Goal: Obtain resource: Download file/media

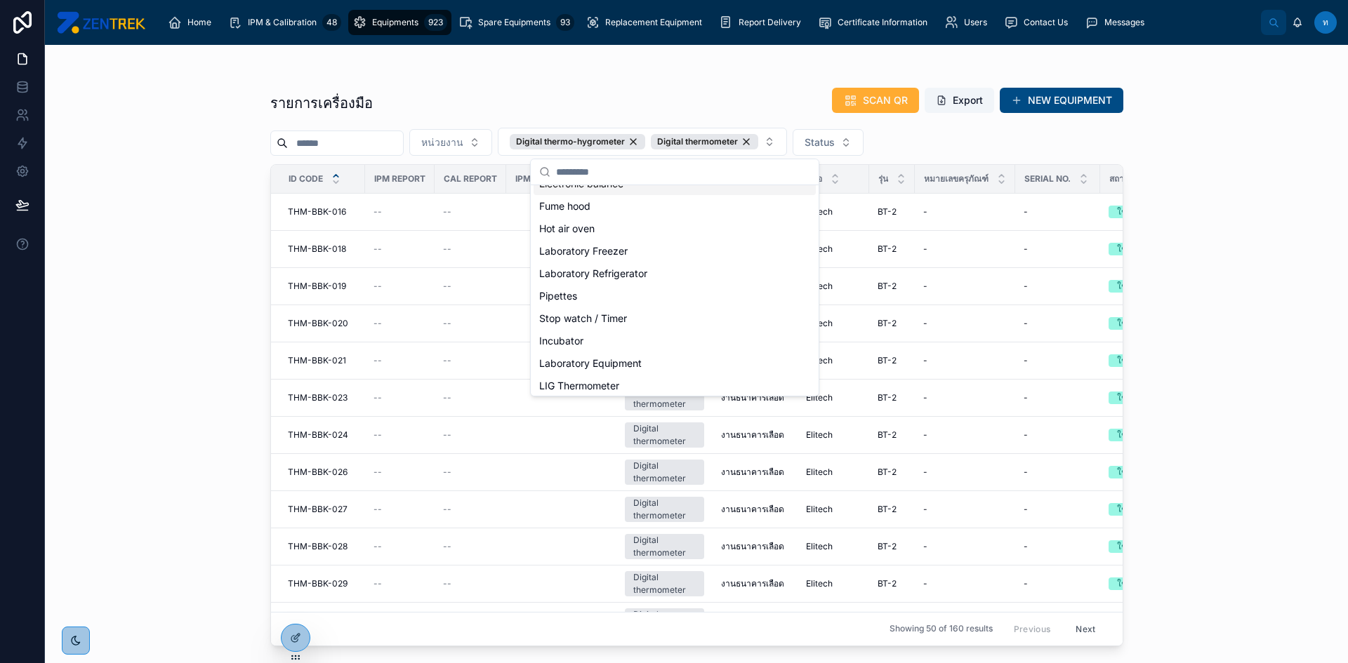
scroll to position [140, 0]
click at [608, 284] on div "Pipettes" at bounding box center [674, 283] width 282 height 22
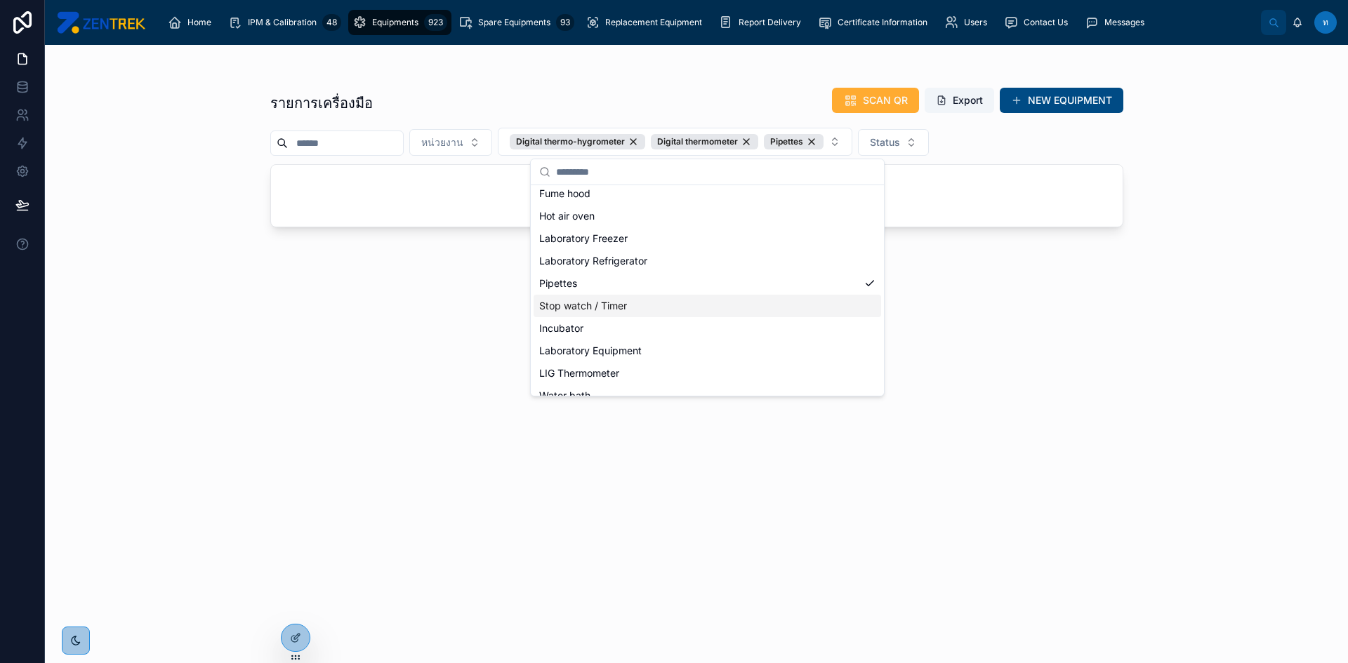
click at [615, 301] on div "Stop watch / Timer" at bounding box center [706, 306] width 347 height 22
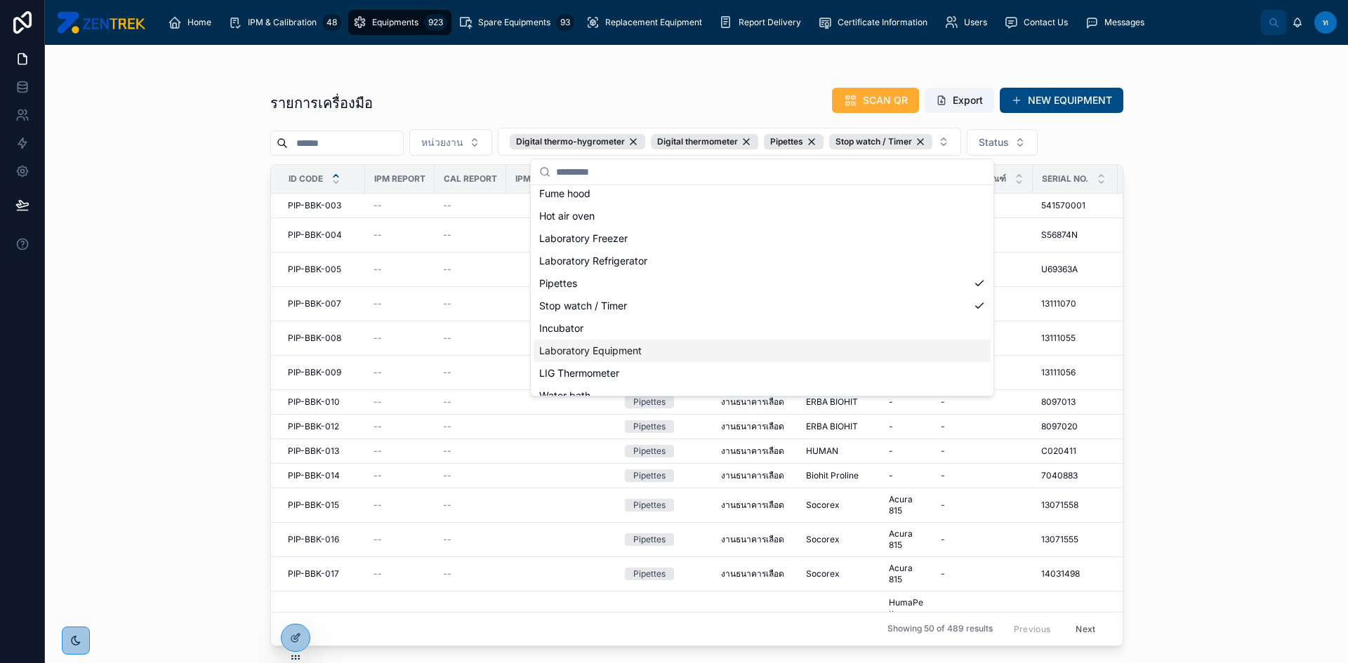
scroll to position [267, 0]
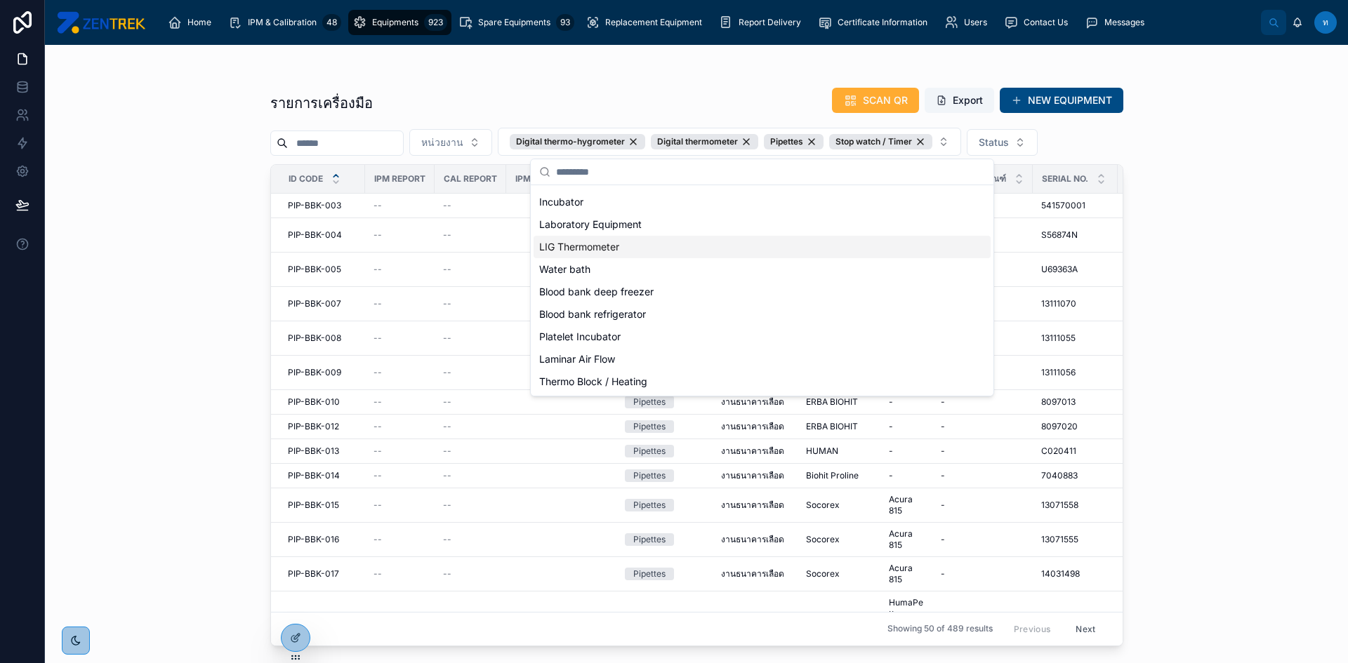
click at [598, 246] on div "LIG Thermometer" at bounding box center [761, 247] width 457 height 22
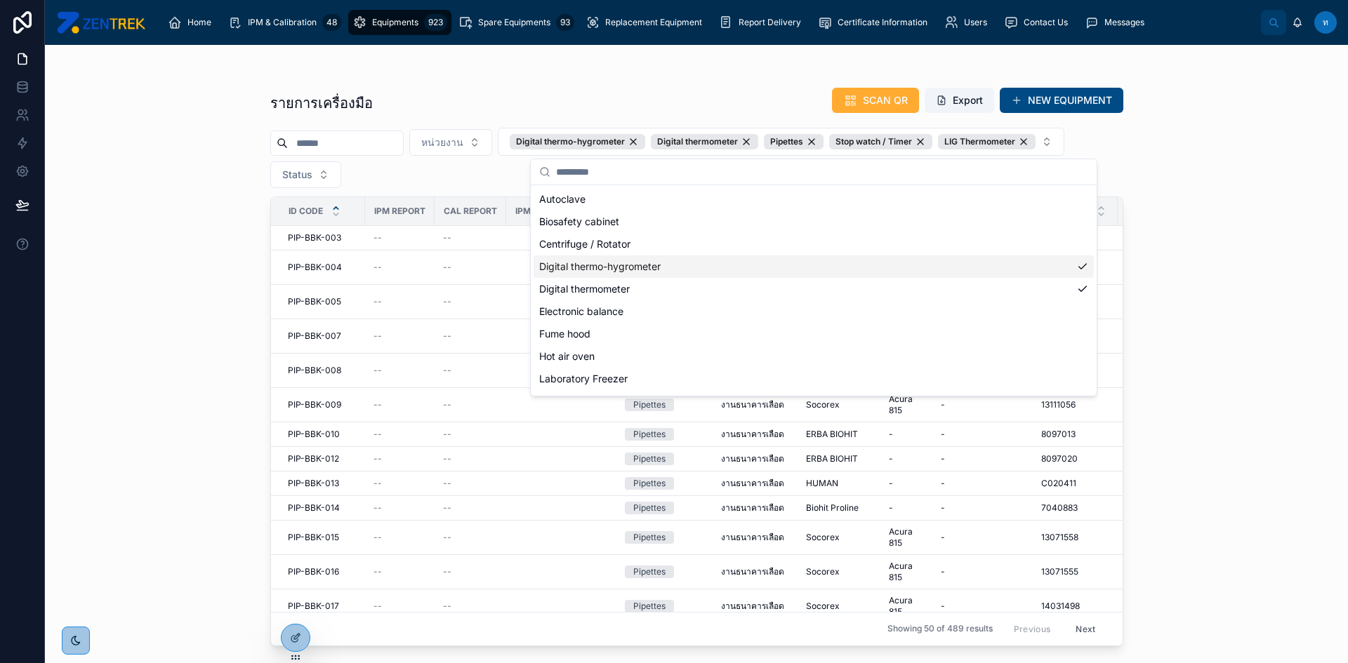
click at [1202, 207] on div "รายการเครื่องมือ SCAN QR Export NEW EQUIPMENT หน่วยงาน Digital thermo-hygromete…" at bounding box center [696, 354] width 1303 height 618
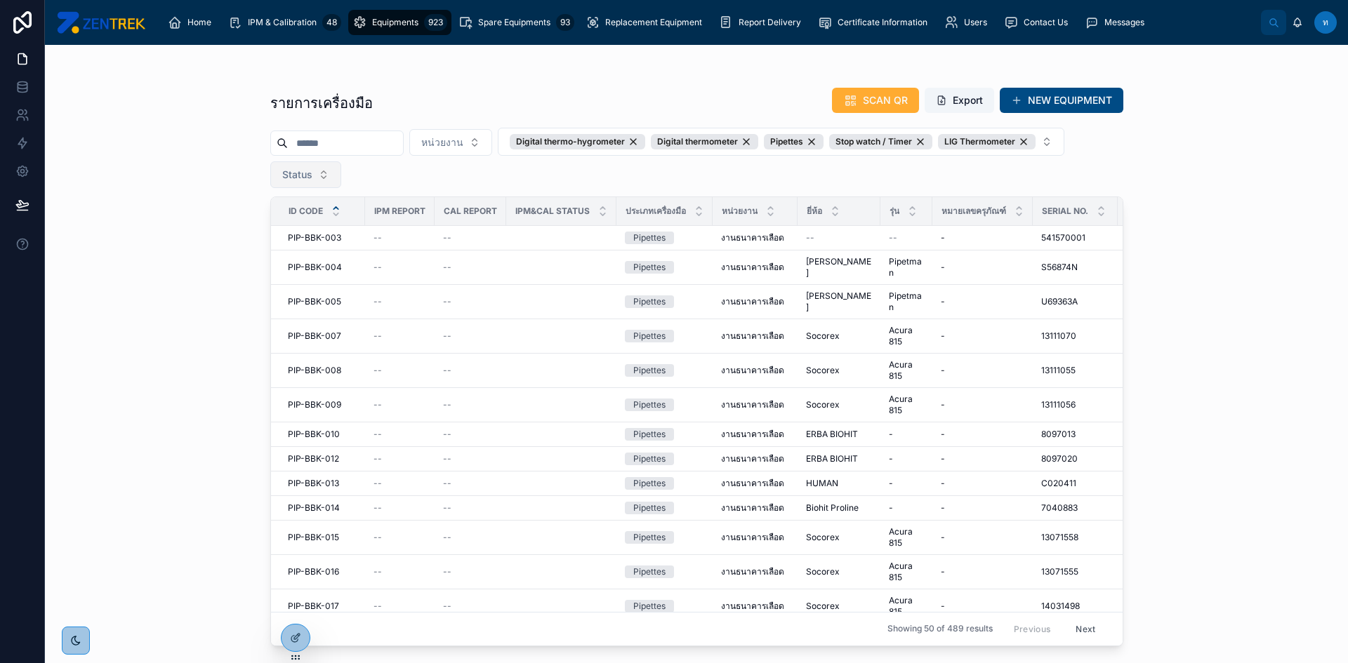
click at [336, 175] on button "Status" at bounding box center [305, 174] width 71 height 27
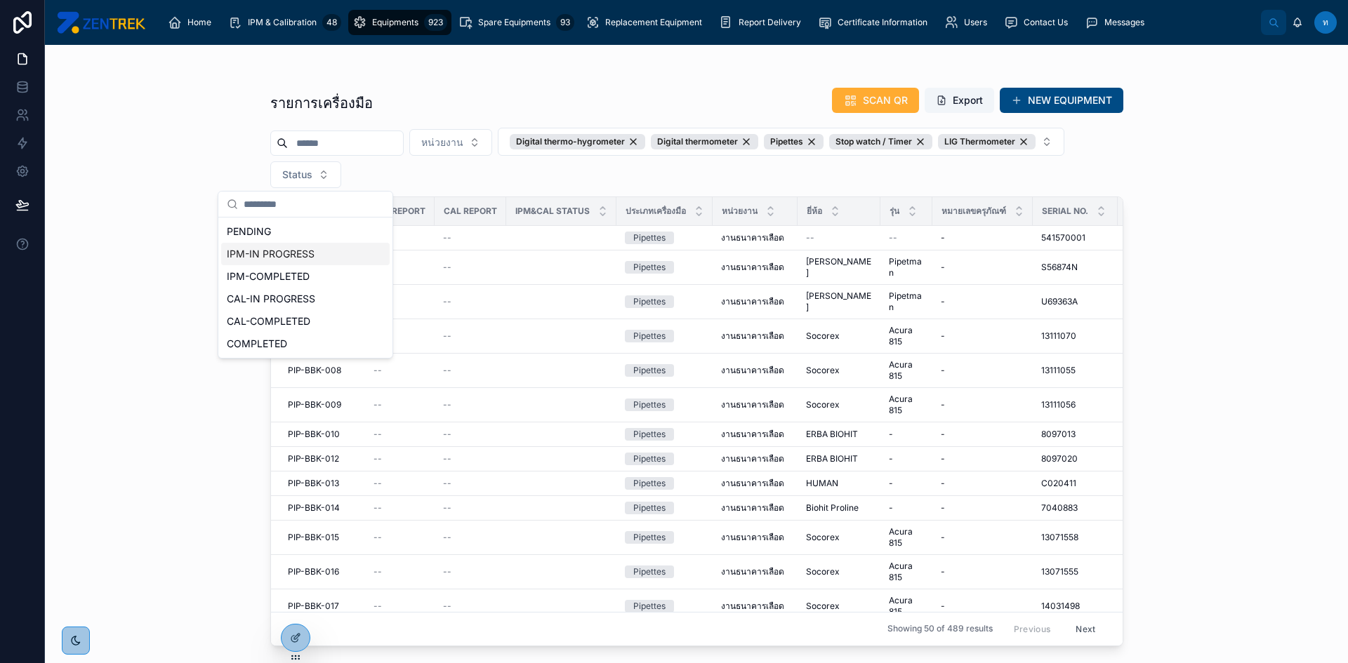
click at [282, 263] on div "IPM-IN PROGRESS" at bounding box center [305, 254] width 168 height 22
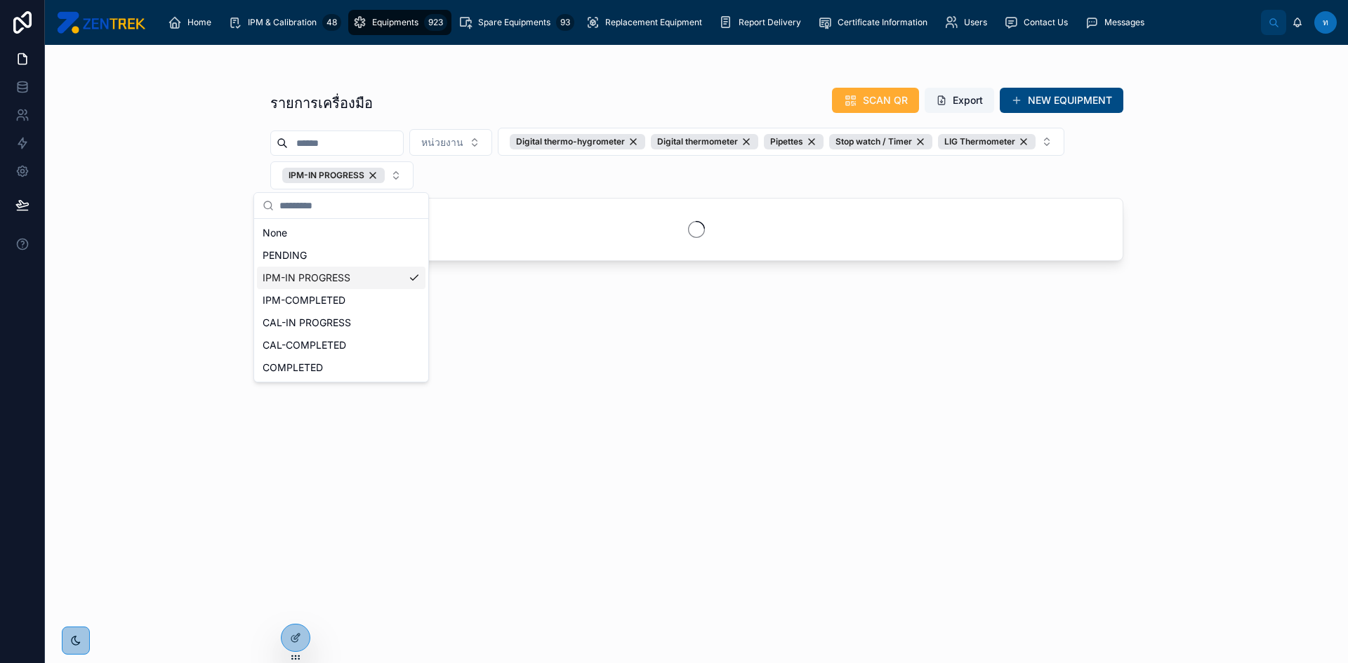
click at [286, 276] on div "IPM-IN PROGRESS" at bounding box center [341, 278] width 168 height 22
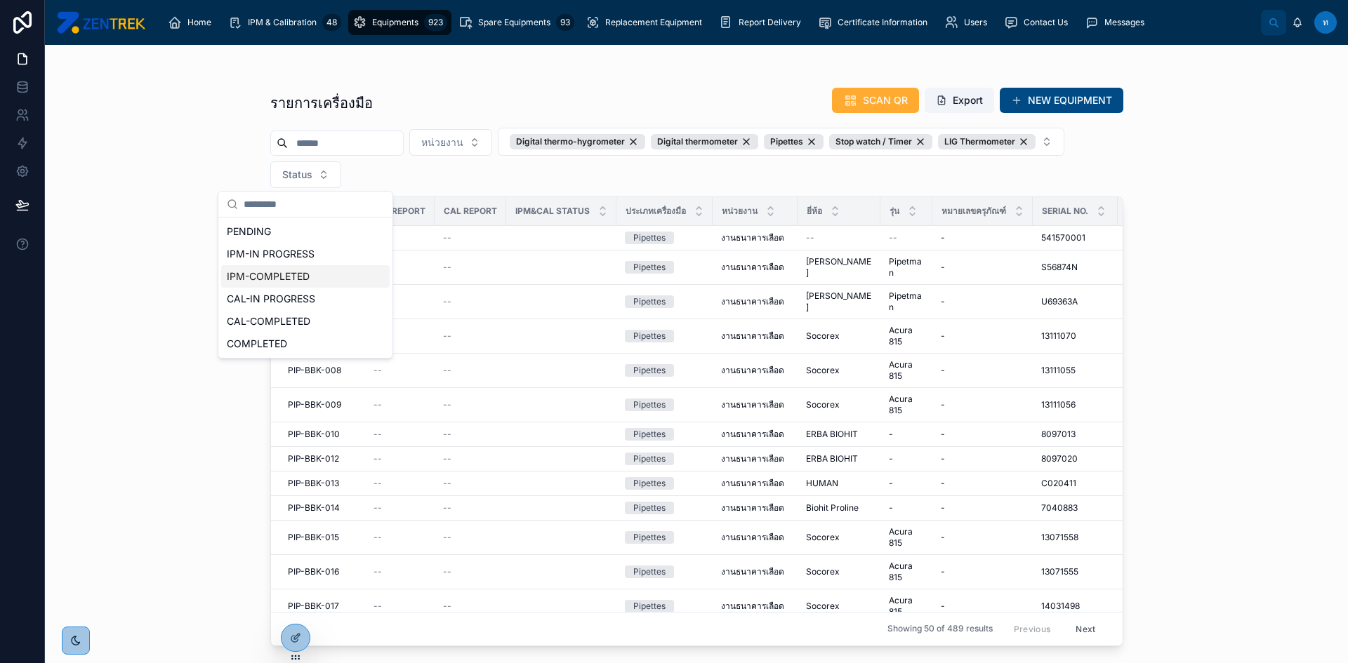
click at [286, 266] on div "IPM-COMPLETED" at bounding box center [305, 276] width 168 height 22
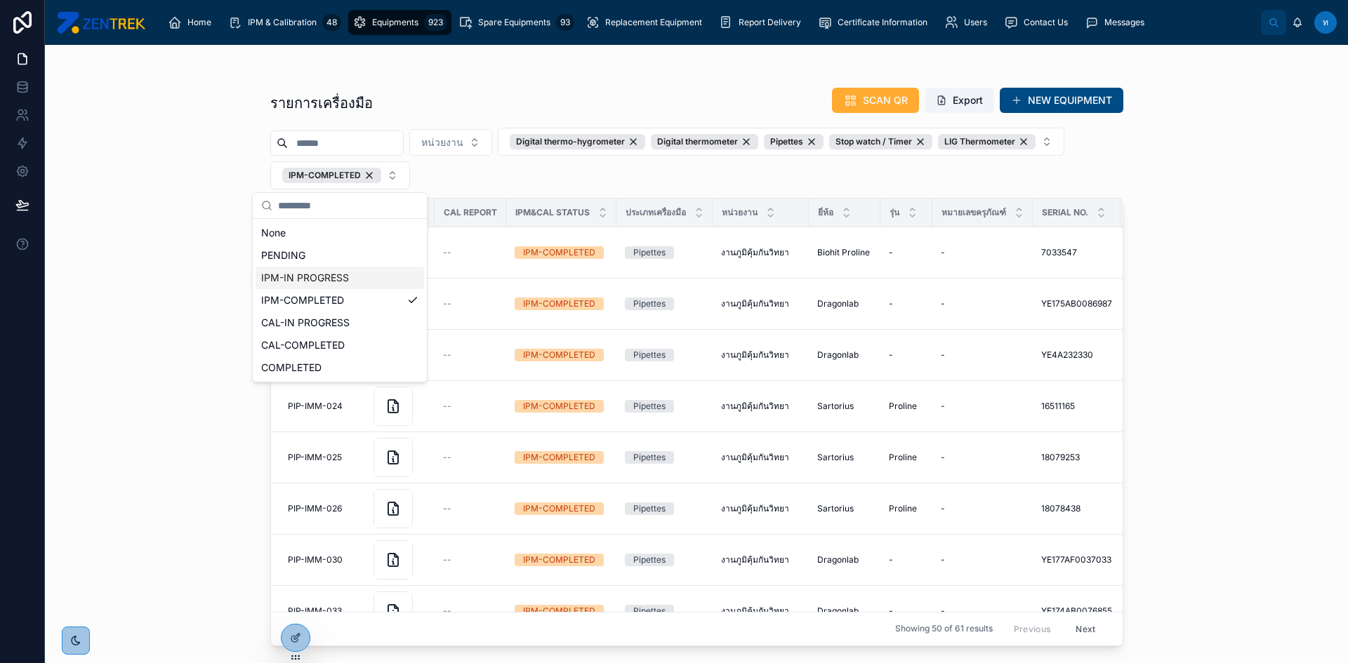
click at [297, 274] on div "IPM-IN PROGRESS" at bounding box center [340, 278] width 168 height 22
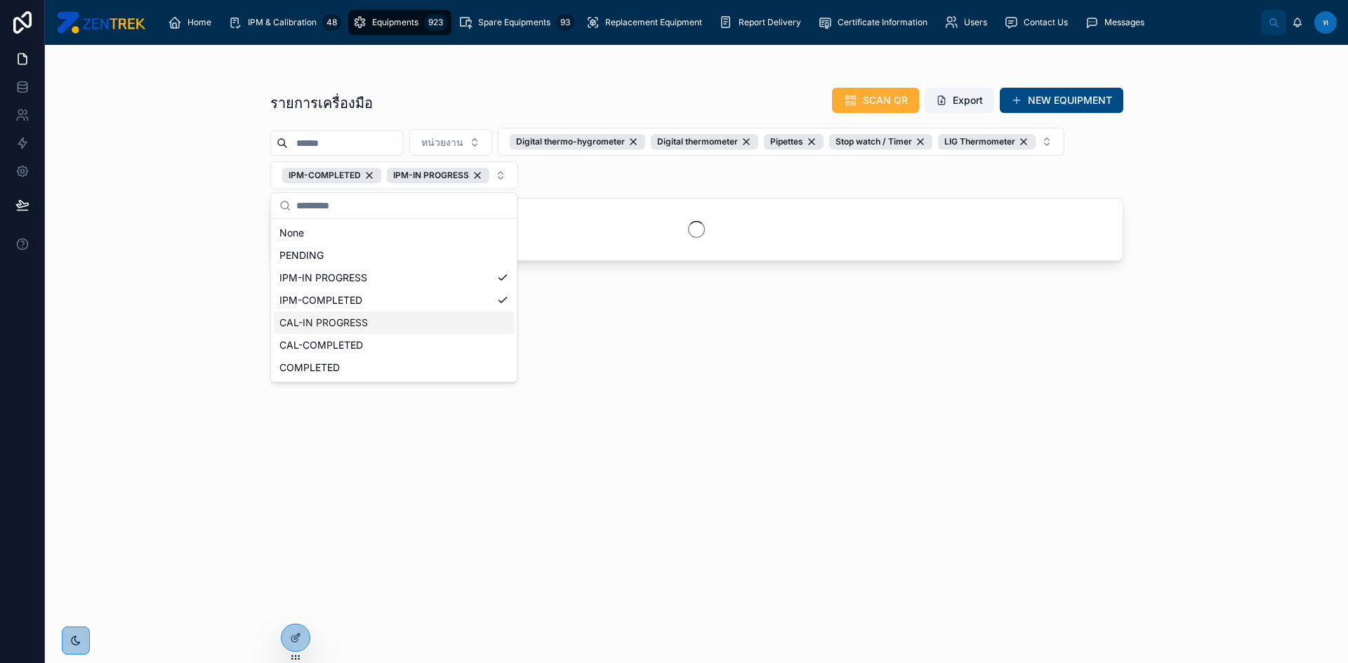
click at [336, 321] on div "CAL-IN PROGRESS" at bounding box center [394, 323] width 240 height 22
click at [340, 338] on div "CAL-COMPLETED" at bounding box center [448, 345] width 349 height 22
click at [341, 373] on div "COMPLETED" at bounding box center [499, 368] width 453 height 22
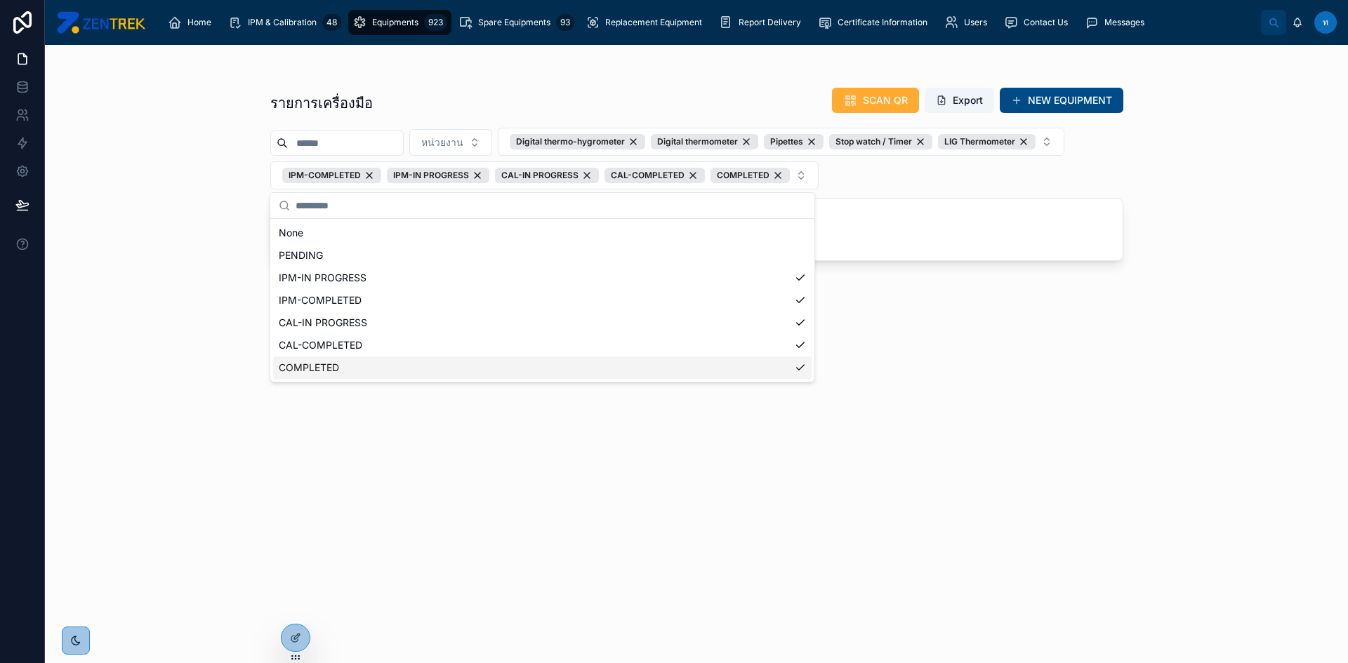
click at [192, 367] on div "รายการเครื่องมือ SCAN QR Export NEW EQUIPMENT หน่วยงาน Digital thermo-hygromete…" at bounding box center [696, 354] width 1303 height 618
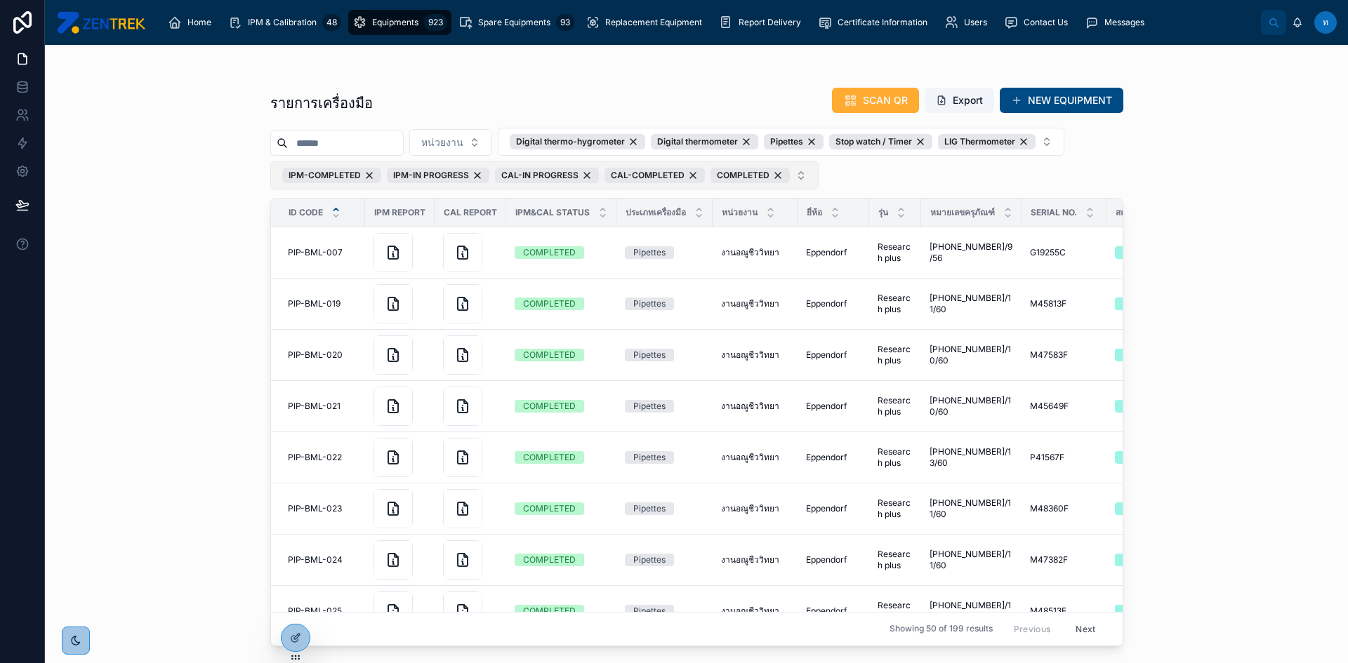
click at [797, 187] on button "IPM-COMPLETED IPM-IN PROGRESS CAL-IN PROGRESS CAL-COMPLETED COMPLETED" at bounding box center [544, 175] width 548 height 28
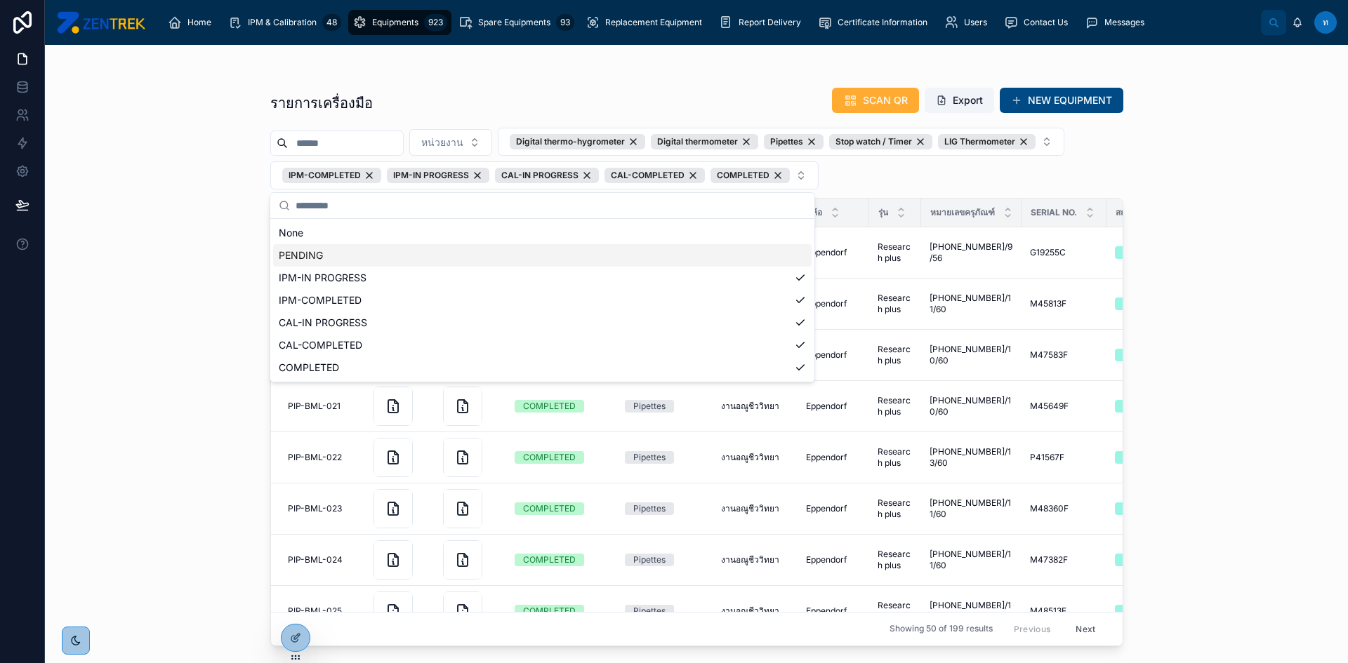
click at [668, 248] on div "PENDING" at bounding box center [542, 255] width 538 height 22
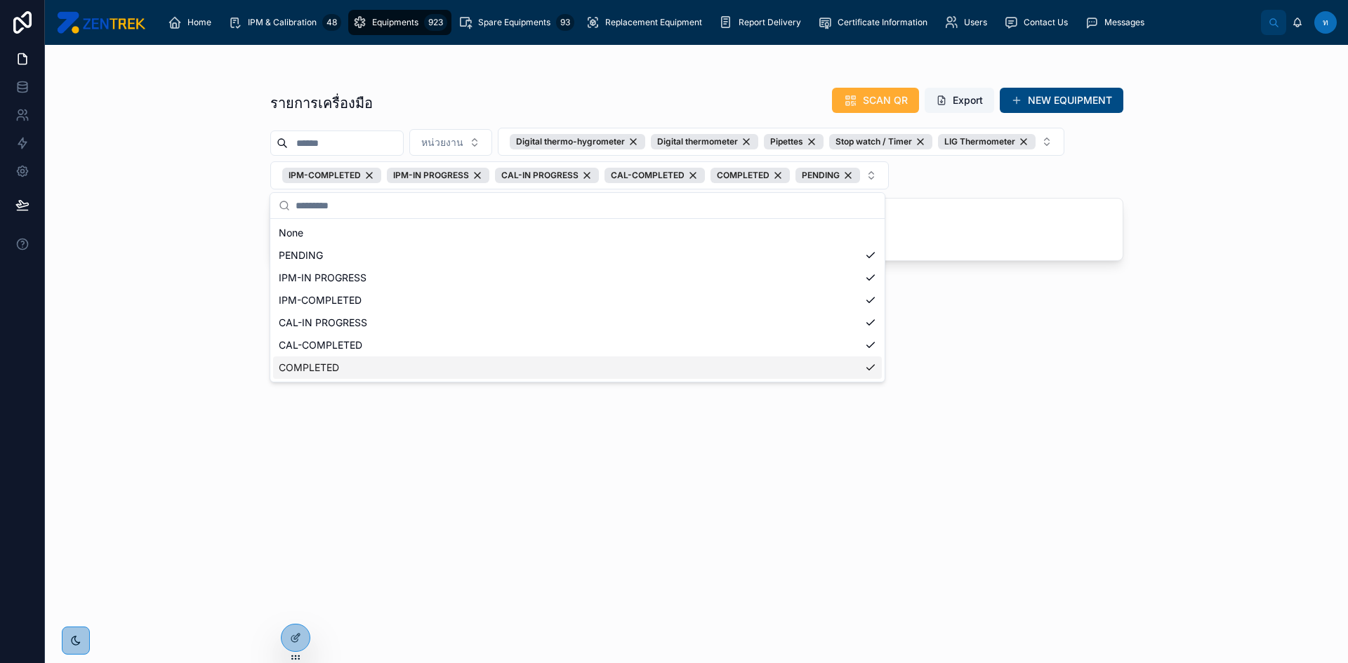
click at [1339, 346] on div "รายการเครื่องมือ SCAN QR Export NEW EQUIPMENT หน่วยงาน Digital thermo-hygromete…" at bounding box center [696, 354] width 1303 height 618
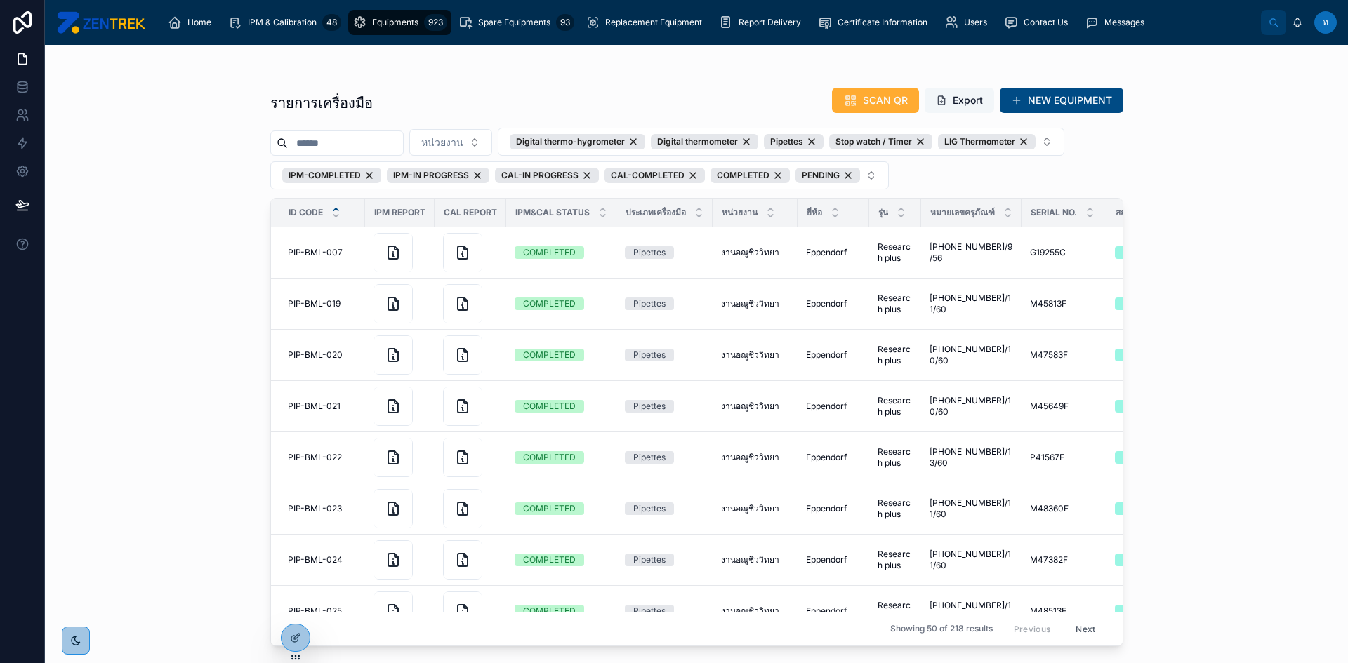
click at [966, 98] on button "Export" at bounding box center [958, 100] width 69 height 25
